Goal: Information Seeking & Learning: Find specific fact

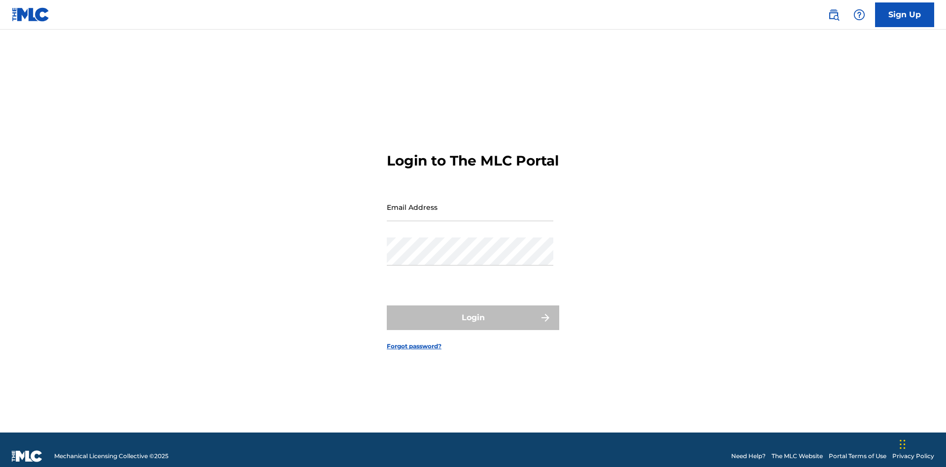
scroll to position [13, 0]
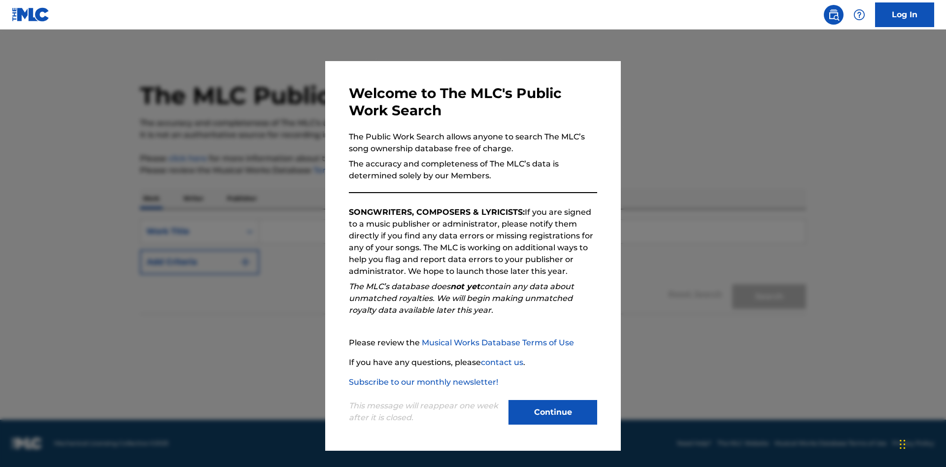
click at [553, 412] on button "Continue" at bounding box center [553, 412] width 89 height 25
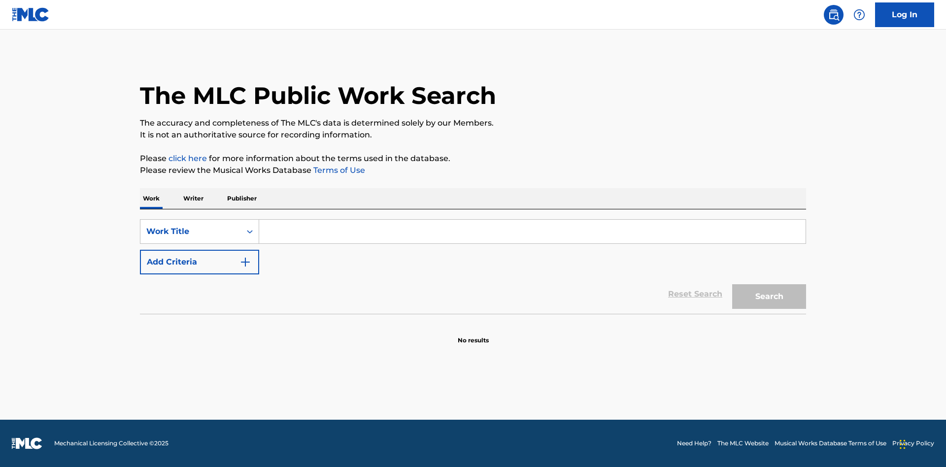
click at [532, 232] on input "Search Form" at bounding box center [532, 232] width 546 height 24
type input "MENEAME"
click at [769, 297] on button "Search" at bounding box center [769, 296] width 74 height 25
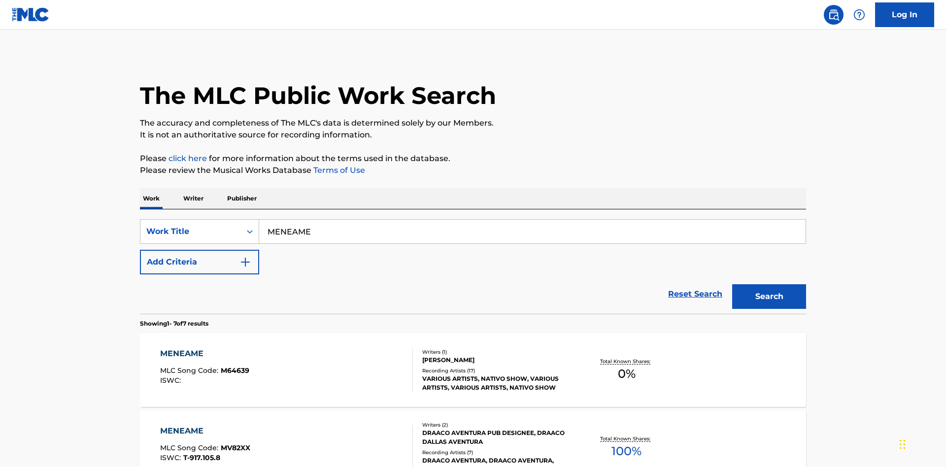
scroll to position [503, 0]
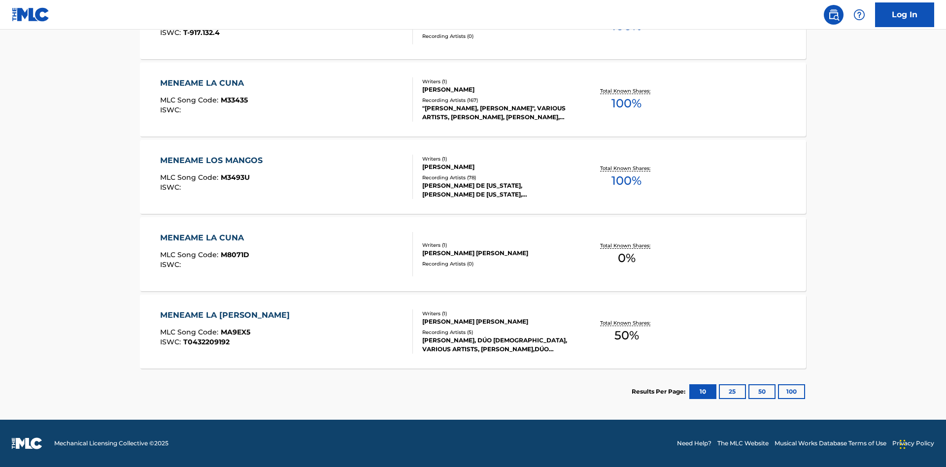
click at [778, 392] on button "100" at bounding box center [791, 391] width 27 height 15
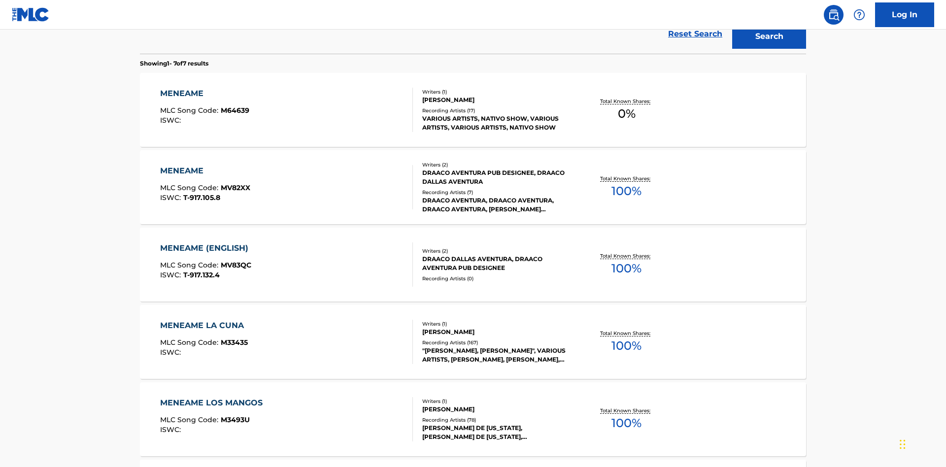
scroll to position [366, 0]
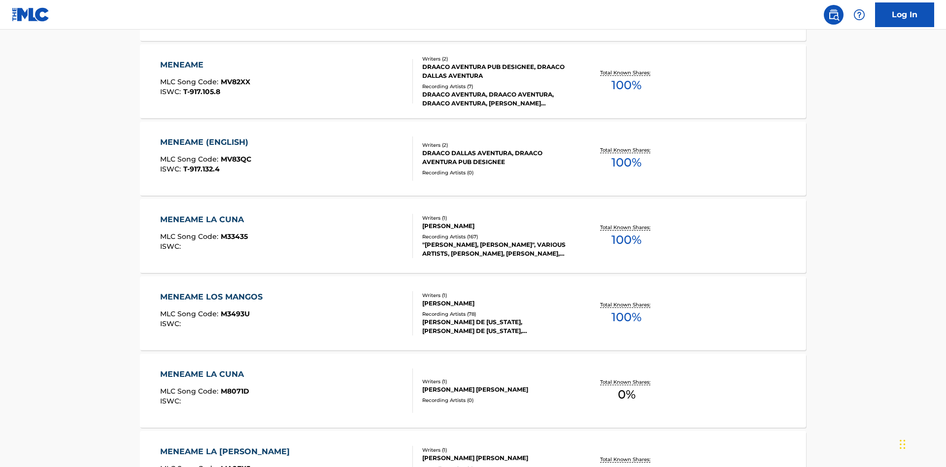
click at [204, 65] on div "MENEAME" at bounding box center [205, 65] width 90 height 12
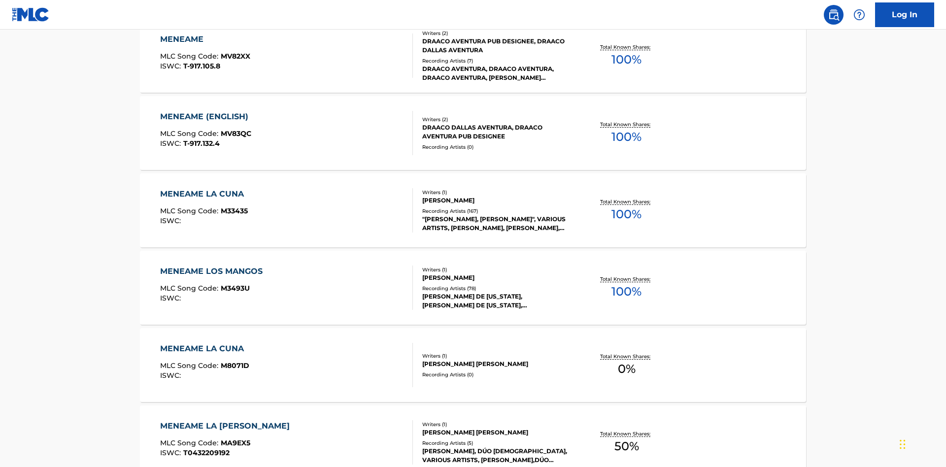
scroll to position [163, 0]
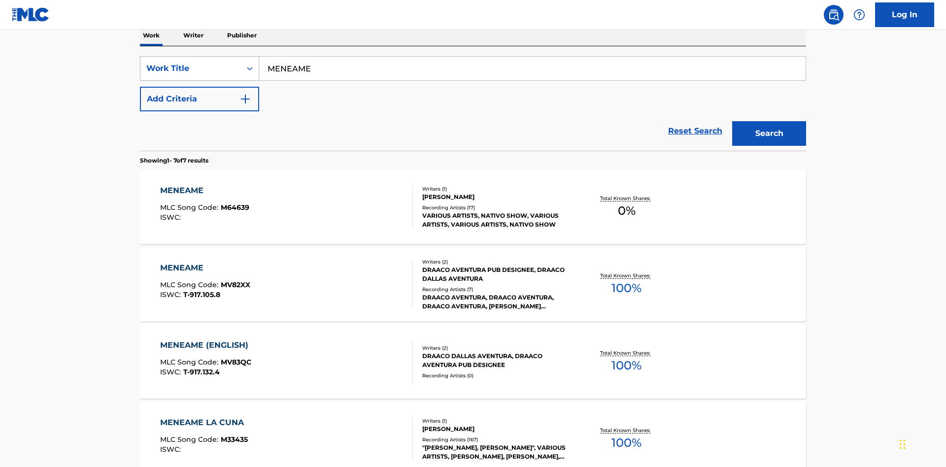
click at [191, 68] on div "Work Title" at bounding box center [190, 69] width 89 height 12
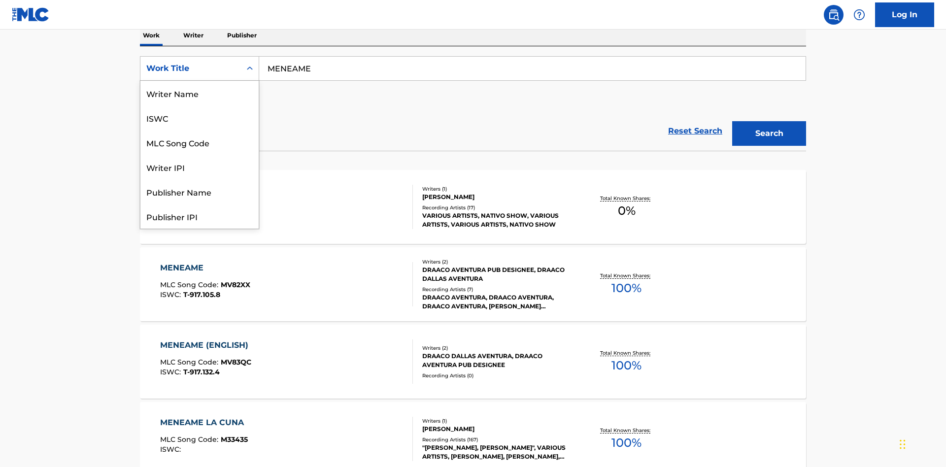
scroll to position [49, 0]
click at [200, 81] on div "ISWC" at bounding box center [199, 68] width 118 height 25
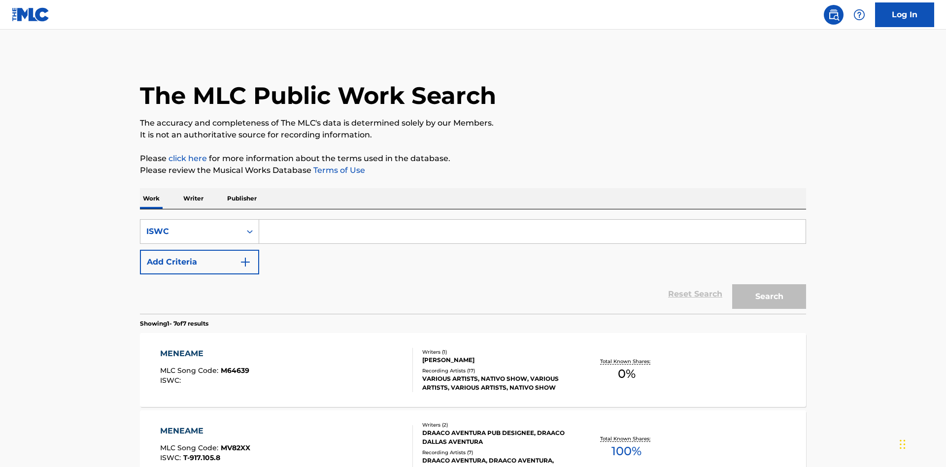
click at [532, 220] on input "Search Form" at bounding box center [532, 232] width 546 height 24
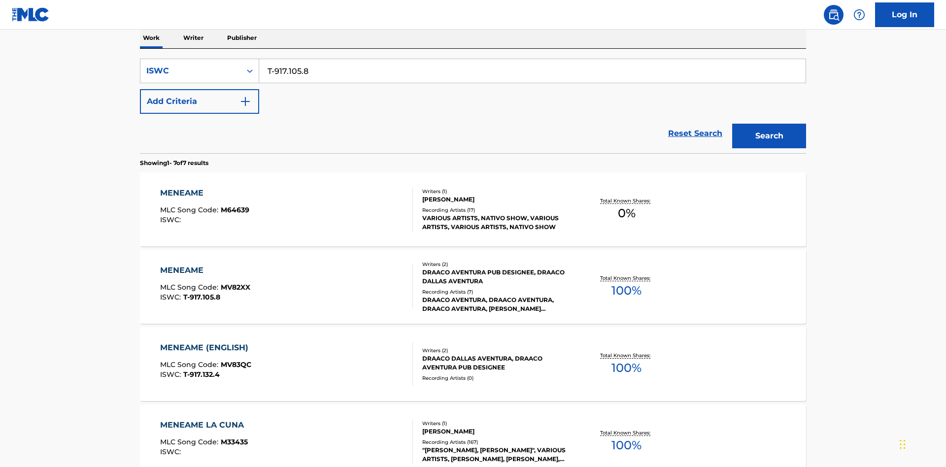
type input "T-917.105.8"
click at [769, 124] on button "Search" at bounding box center [769, 136] width 74 height 25
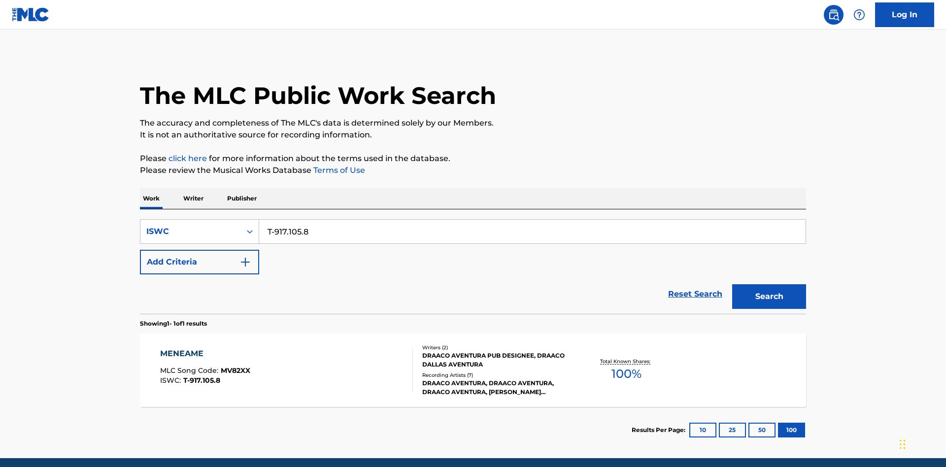
scroll to position [38, 0]
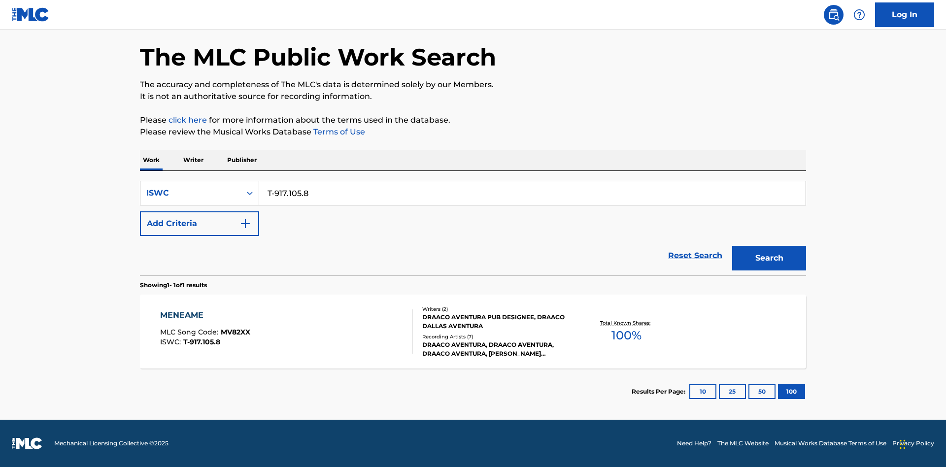
click at [204, 315] on div "MENEAME" at bounding box center [205, 315] width 90 height 12
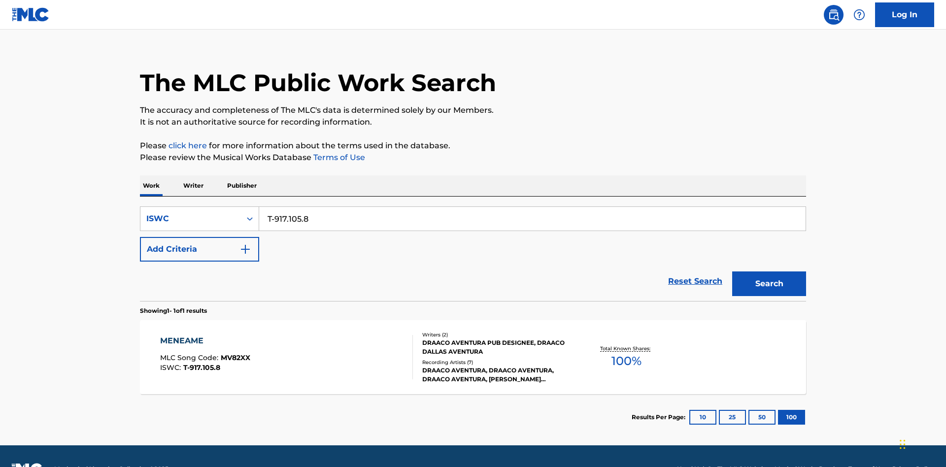
scroll to position [38, 0]
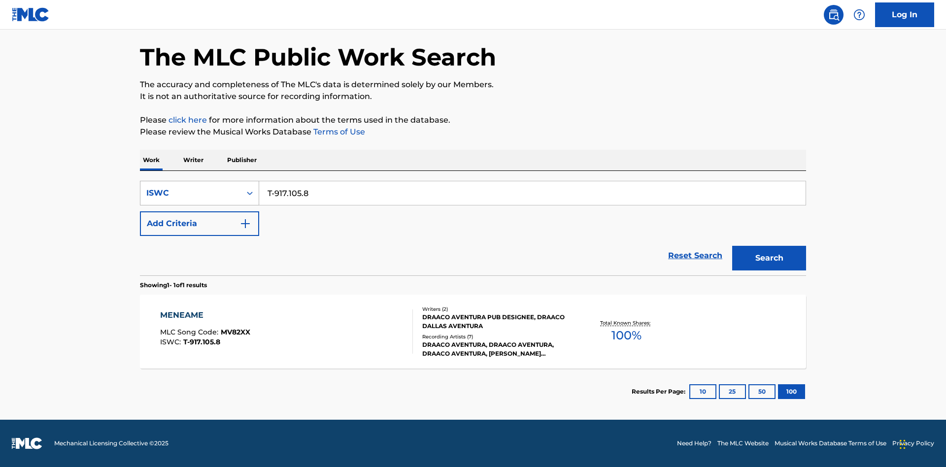
click at [191, 193] on div "ISWC" at bounding box center [190, 193] width 89 height 12
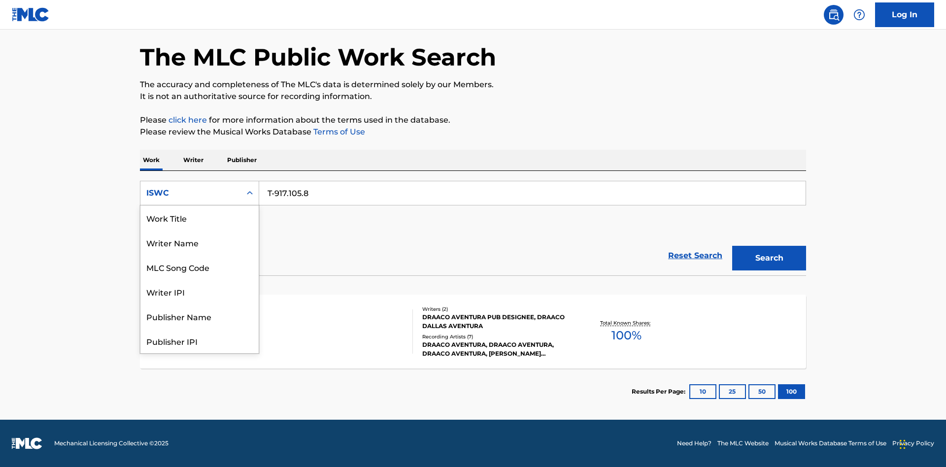
scroll to position [49, 0]
click at [200, 218] on div "MLC Song Code" at bounding box center [199, 217] width 118 height 25
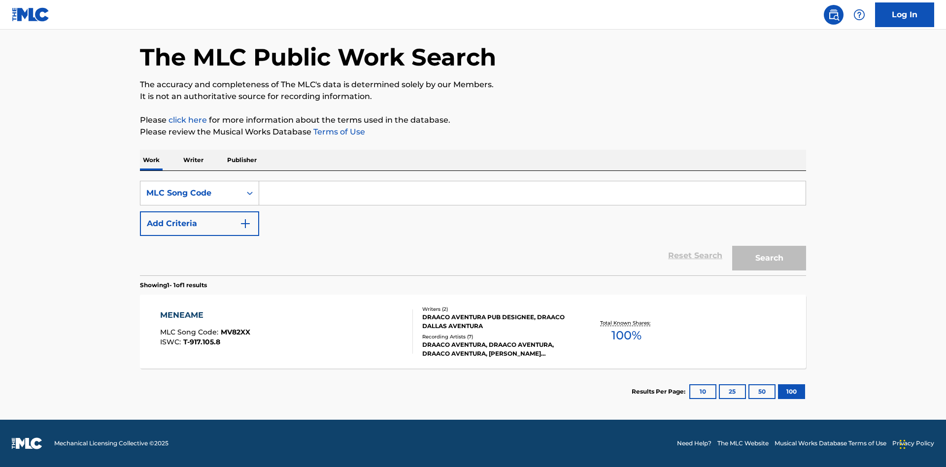
click at [532, 193] on input "Search Form" at bounding box center [532, 193] width 546 height 24
type input "MV82XX"
click at [769, 258] on button "Search" at bounding box center [769, 258] width 74 height 25
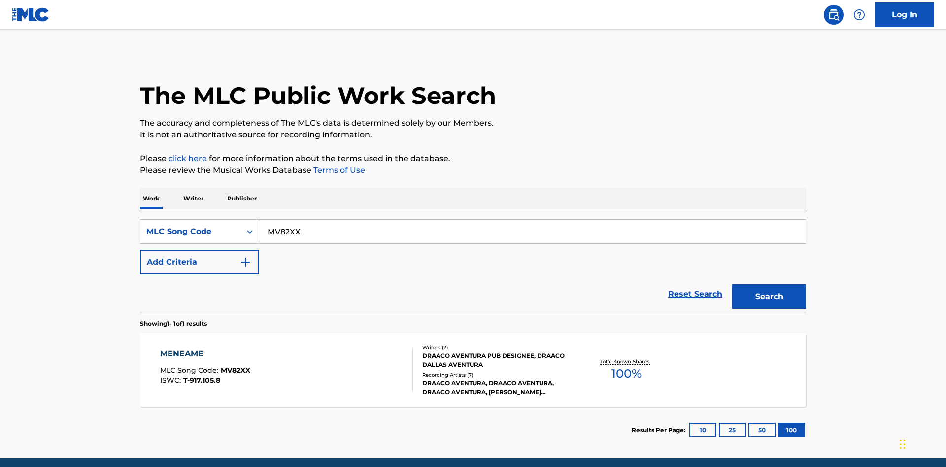
scroll to position [38, 0]
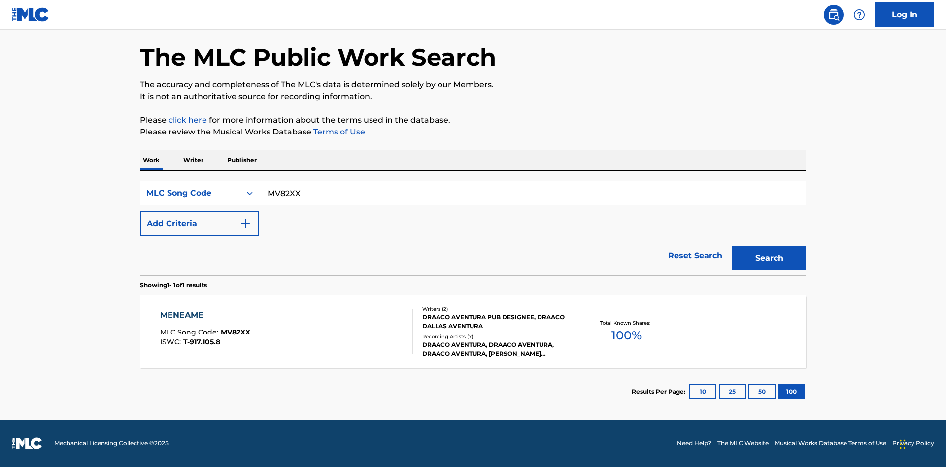
click at [204, 315] on div "MENEAME" at bounding box center [205, 315] width 90 height 12
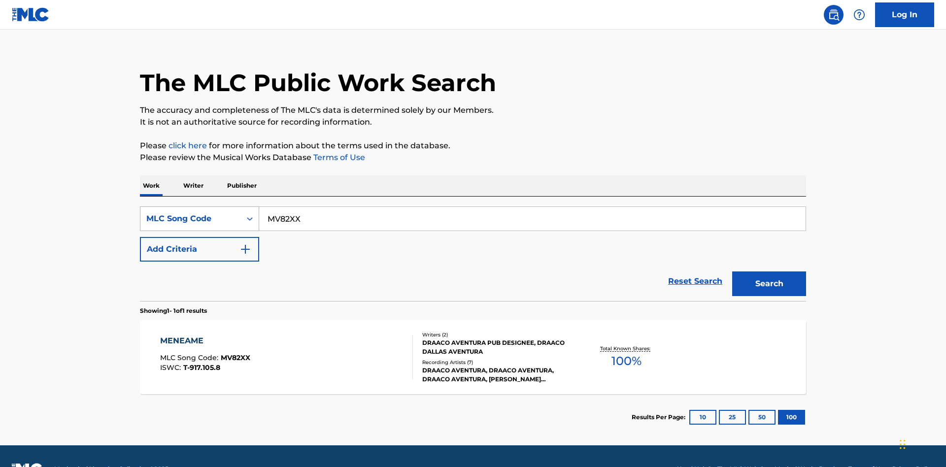
click at [191, 213] on div "MLC Song Code" at bounding box center [190, 219] width 89 height 12
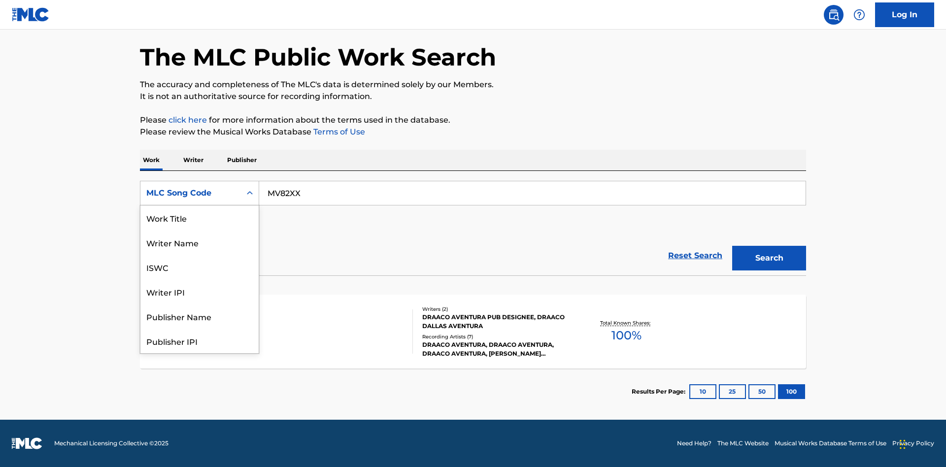
scroll to position [49, 0]
click at [200, 205] on div "Writer Name" at bounding box center [199, 193] width 118 height 25
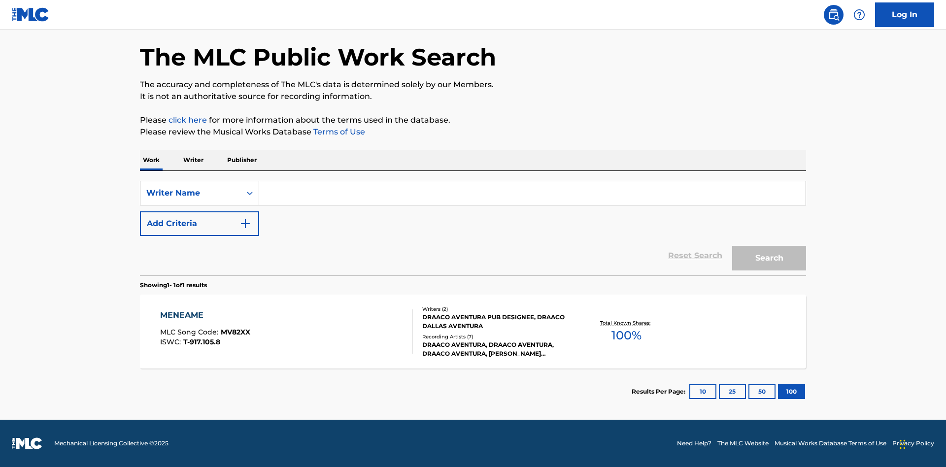
scroll to position [0, 0]
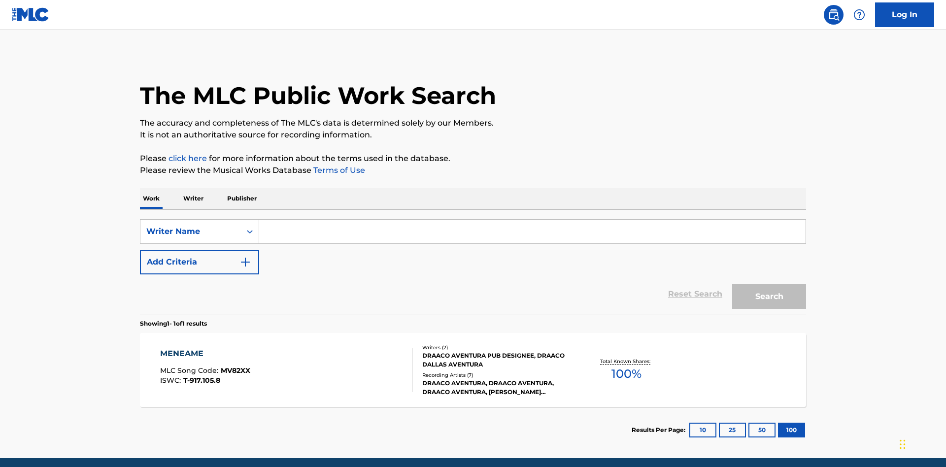
click at [532, 220] on input "Search Form" at bounding box center [532, 232] width 546 height 24
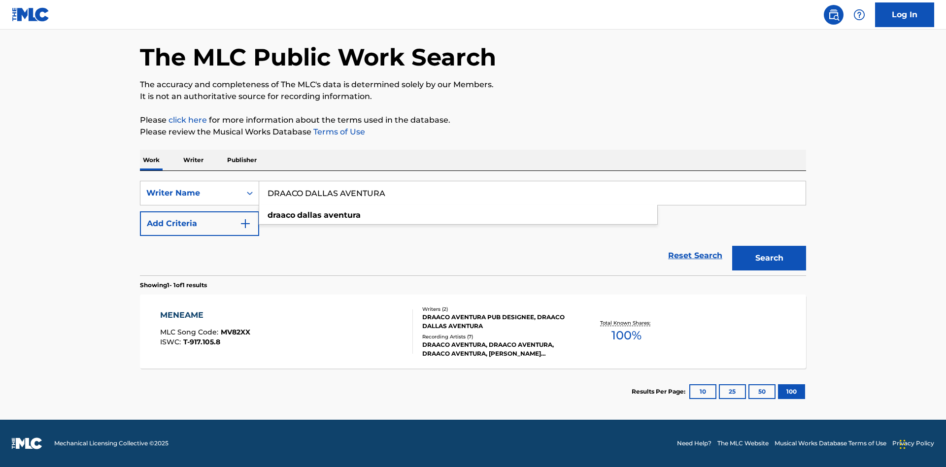
type input "DRAACO DALLAS AVENTURA"
click at [769, 258] on button "Search" at bounding box center [769, 258] width 74 height 25
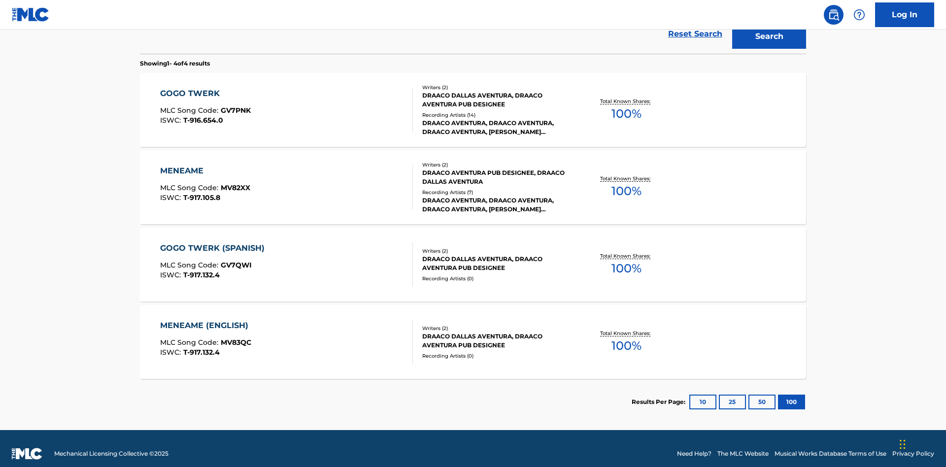
scroll to position [271, 0]
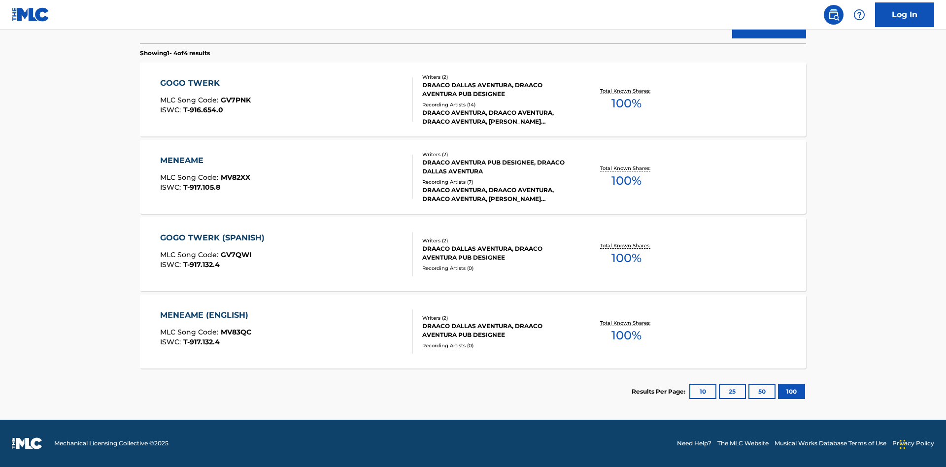
click at [204, 161] on div "MENEAME" at bounding box center [205, 161] width 90 height 12
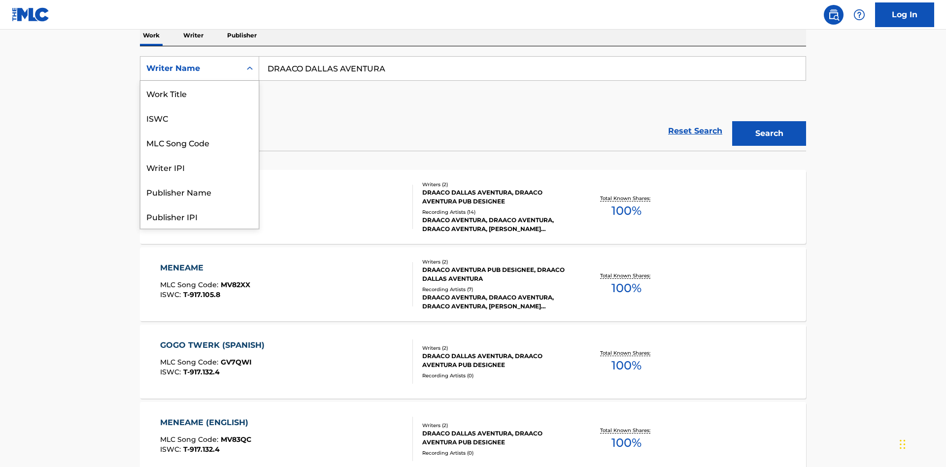
scroll to position [49, 0]
click at [200, 118] on div "Writer IPI" at bounding box center [199, 117] width 118 height 25
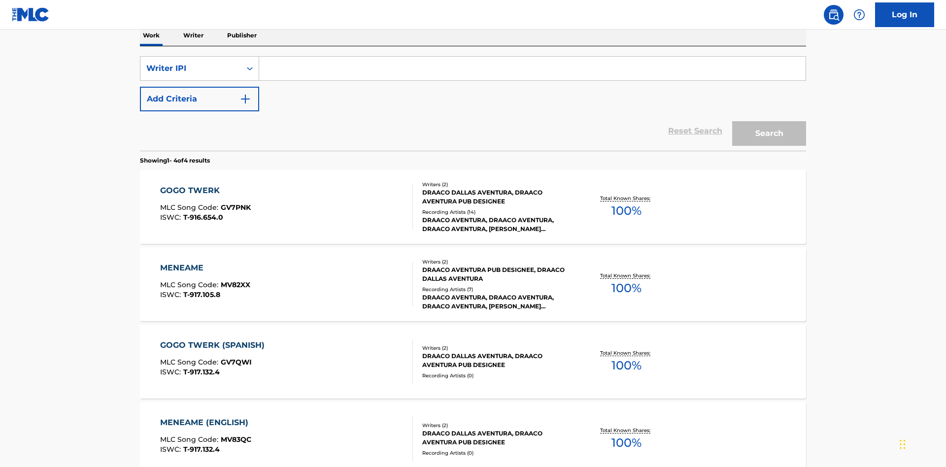
click at [532, 71] on input "Search Form" at bounding box center [532, 69] width 546 height 24
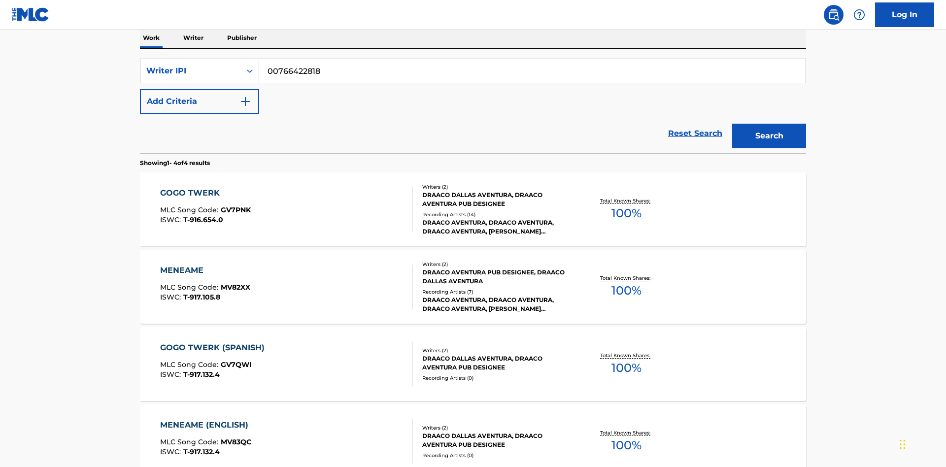
type input "00766422818"
click at [769, 124] on button "Search" at bounding box center [769, 136] width 74 height 25
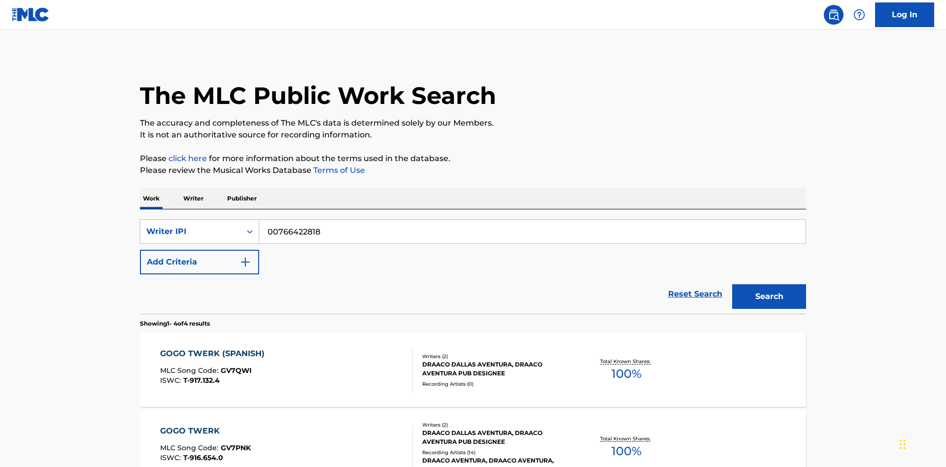
click at [191, 226] on div "Writer IPI" at bounding box center [190, 232] width 89 height 12
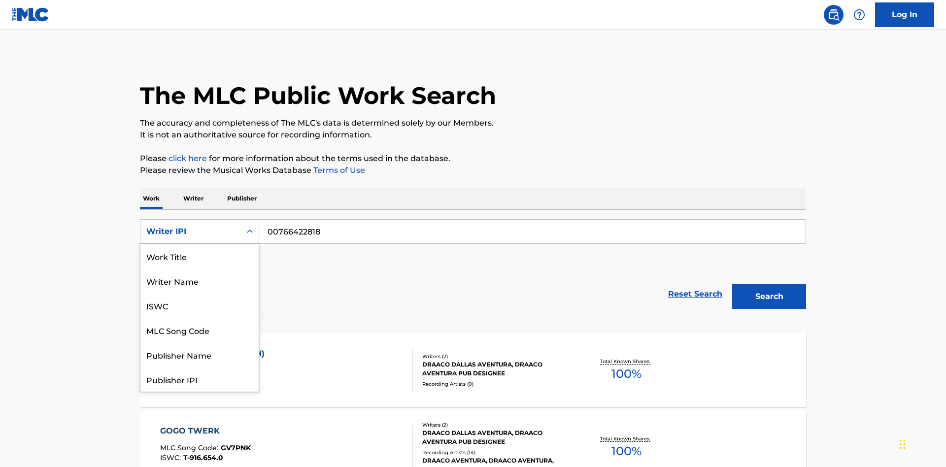
click at [200, 342] on div "Publisher Name" at bounding box center [199, 354] width 118 height 25
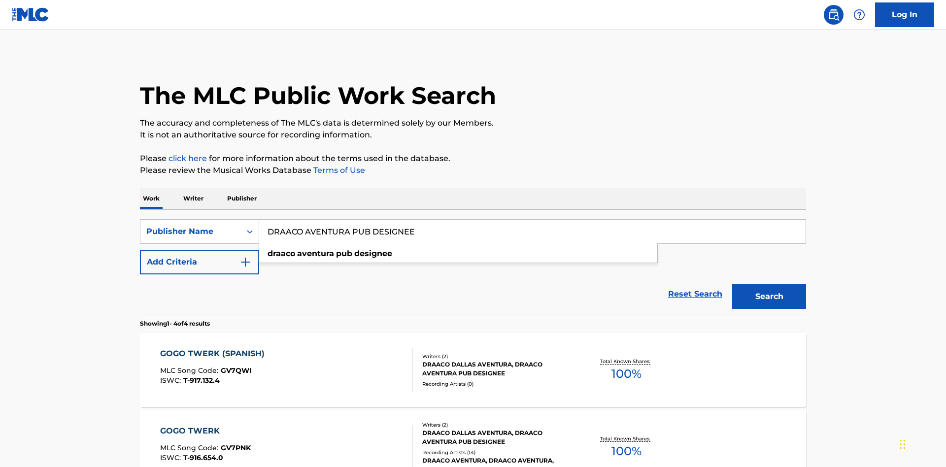
type input "DRAACO AVENTURA PUB DESIGNEE"
click at [769, 284] on button "Search" at bounding box center [769, 296] width 74 height 25
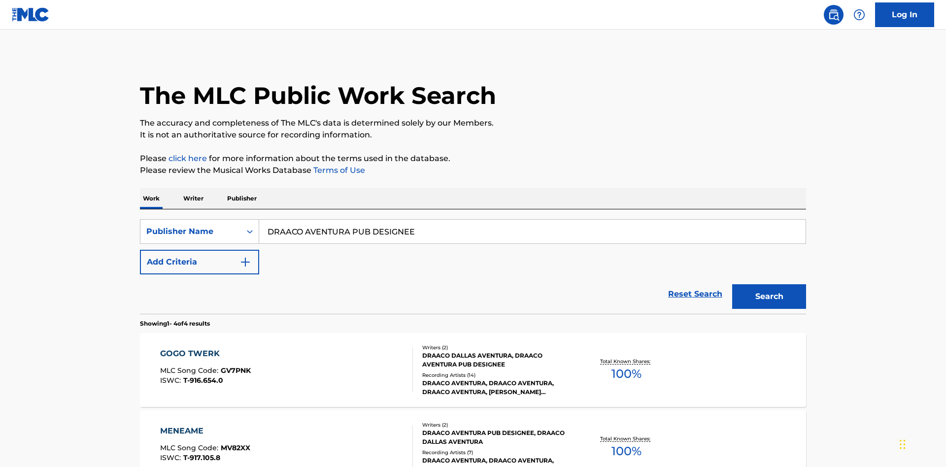
scroll to position [225, 0]
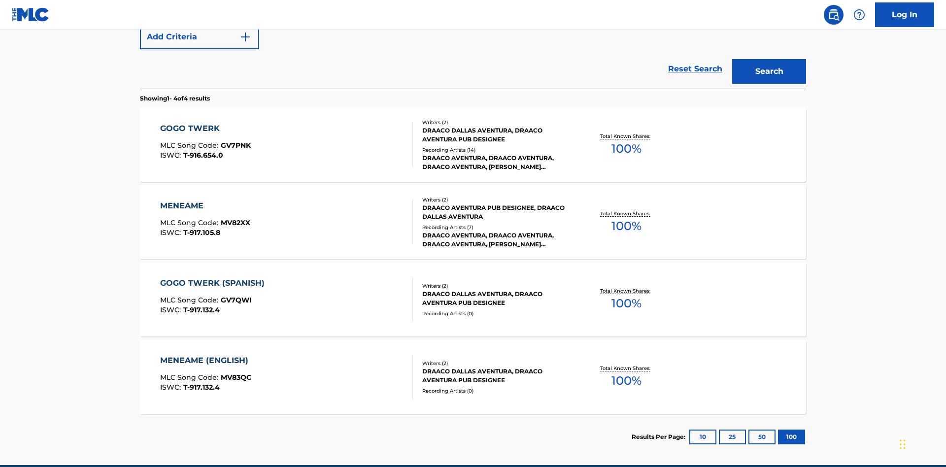
click at [204, 200] on div "MENEAME" at bounding box center [205, 206] width 90 height 12
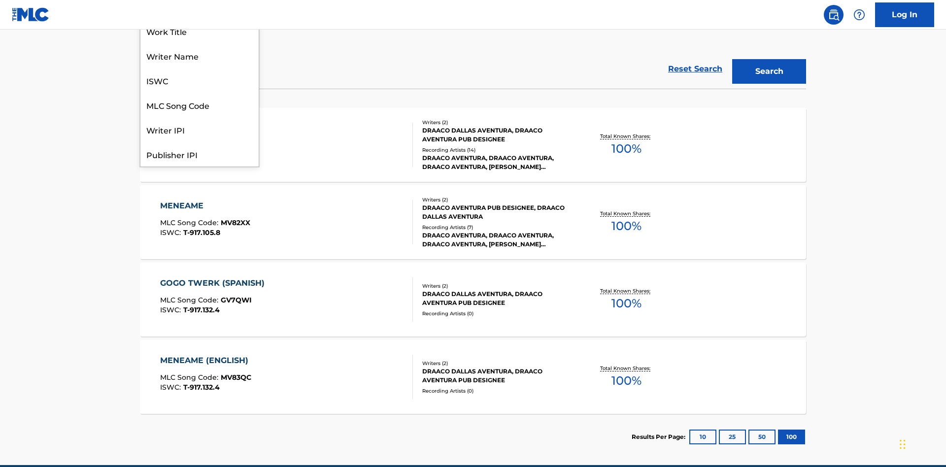
click at [200, 167] on div "Publisher IPI" at bounding box center [199, 154] width 118 height 25
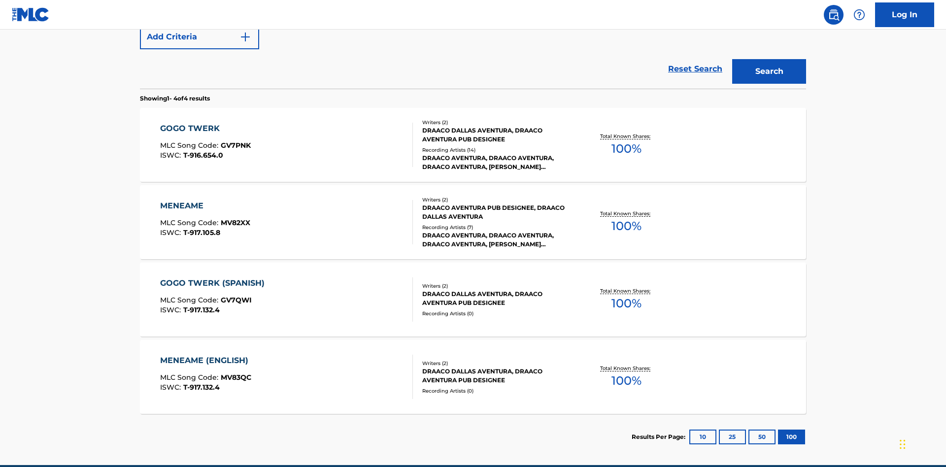
type input "00766422818"
click at [769, 71] on button "Search" at bounding box center [769, 71] width 74 height 25
